Goal: Obtain resource: Download file/media

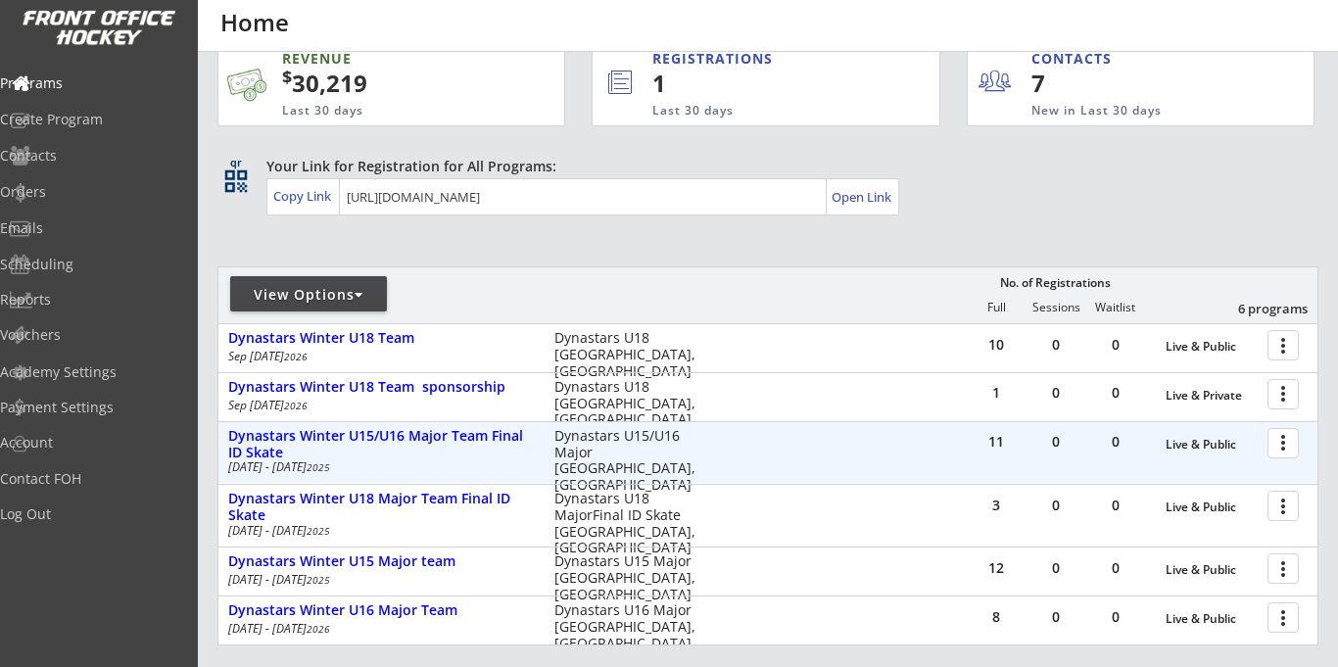
scroll to position [30, 0]
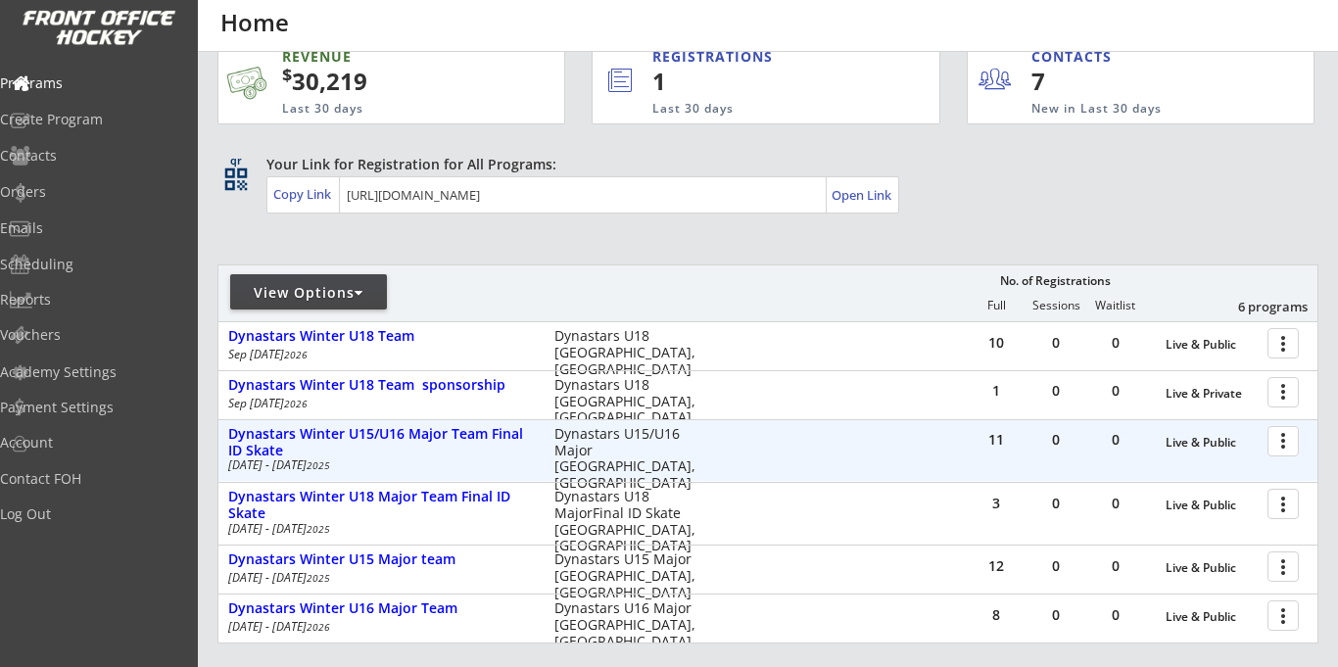
click at [1273, 442] on div at bounding box center [1287, 440] width 34 height 34
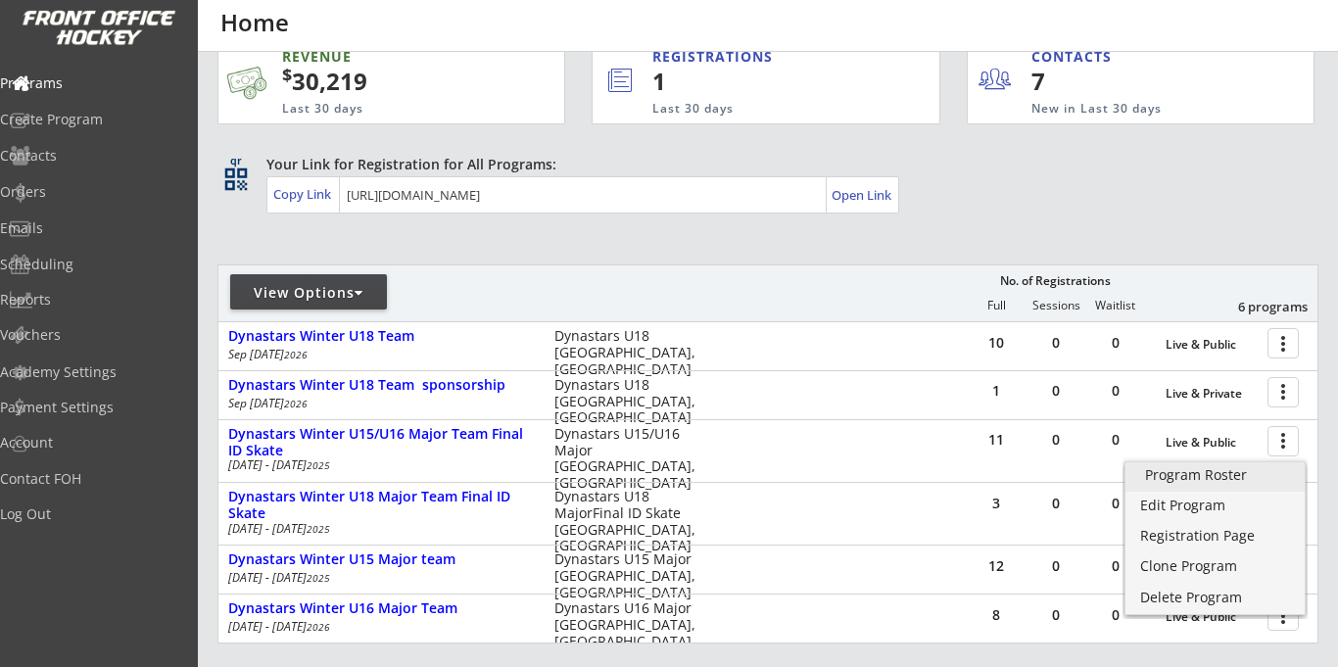
click at [1177, 478] on div "Program Roster" at bounding box center [1215, 475] width 140 height 14
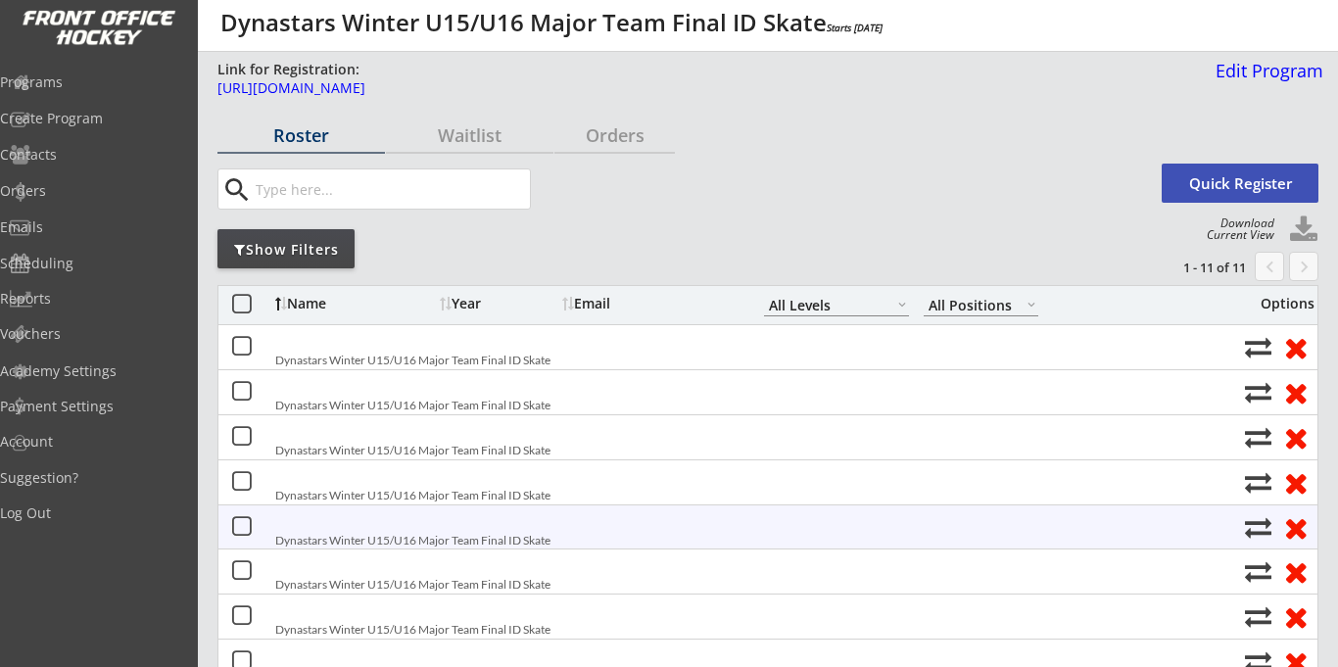
select select ""All Levels""
select select ""All Positions""
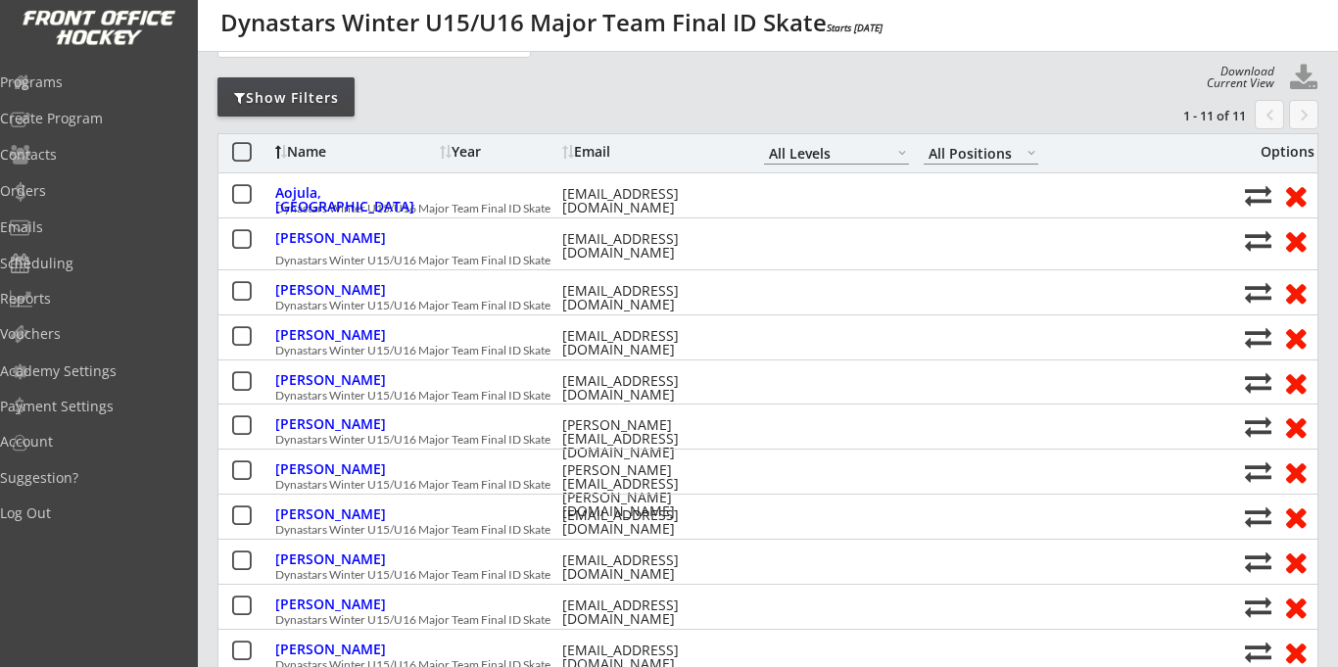
scroll to position [148, 0]
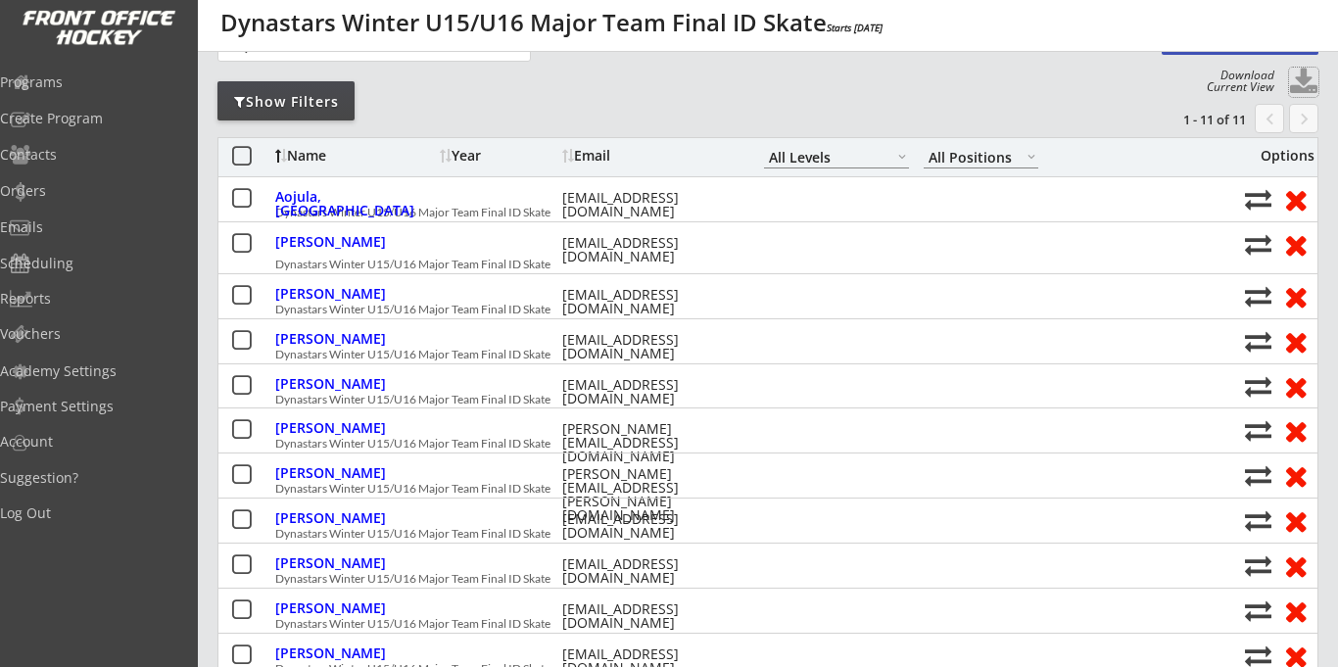
click at [1297, 87] on button at bounding box center [1303, 82] width 29 height 29
select select ""Player Info""
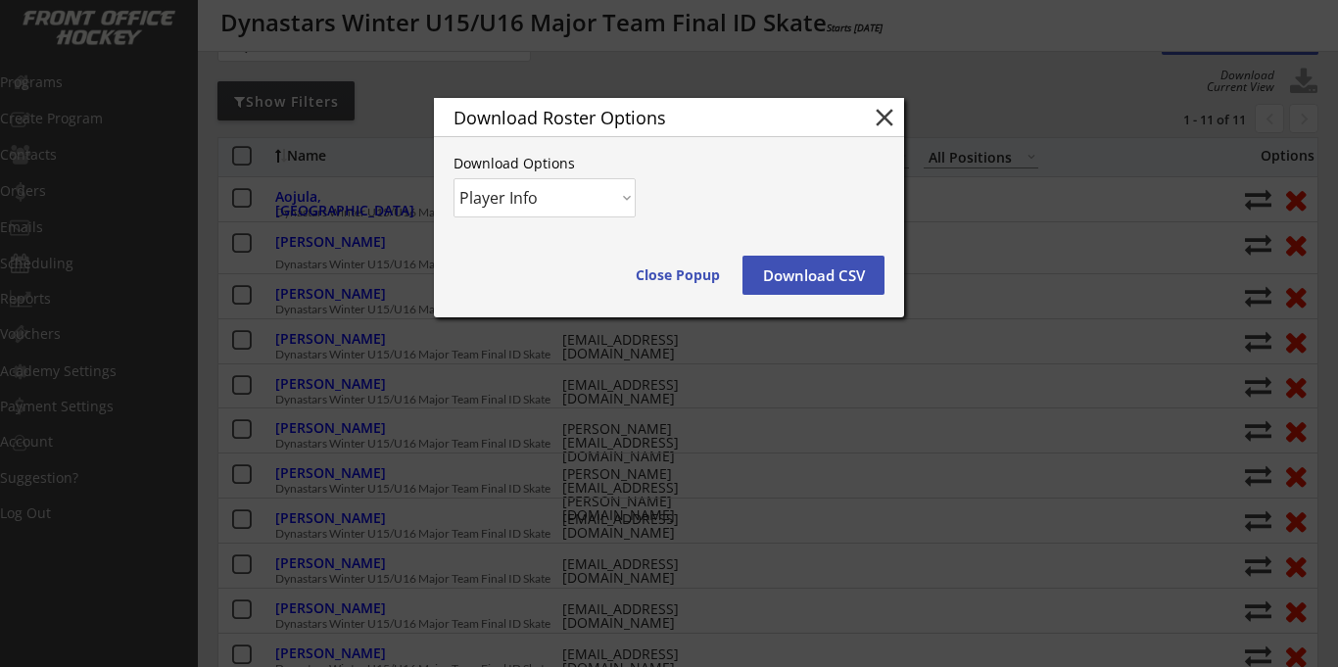
click at [826, 290] on button "Download CSV" at bounding box center [814, 275] width 142 height 39
